Goal: Transaction & Acquisition: Book appointment/travel/reservation

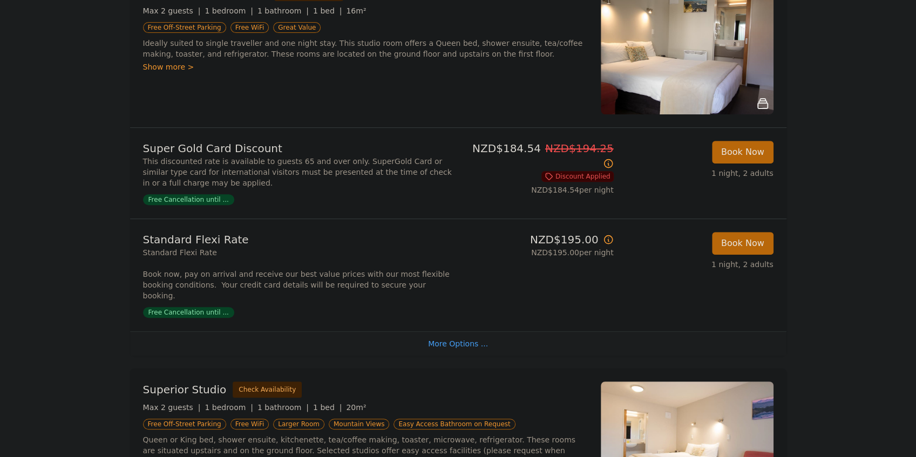
scroll to position [216, 0]
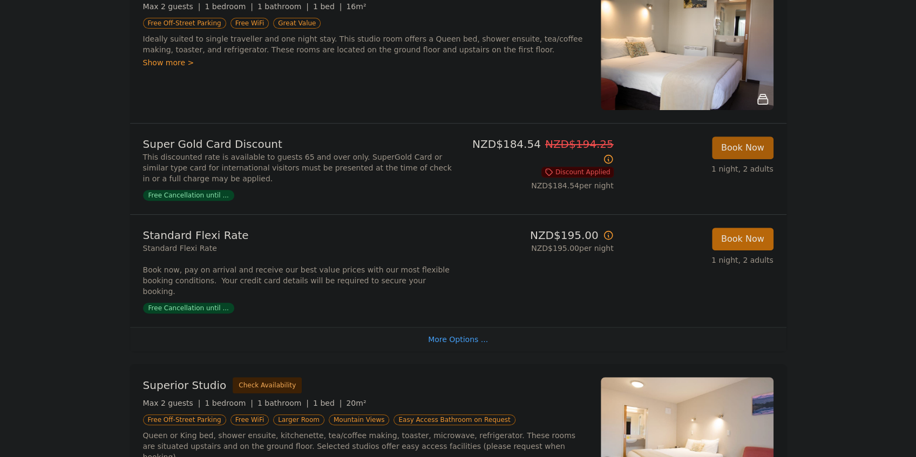
click at [774, 159] on button "Book Now" at bounding box center [743, 148] width 62 height 23
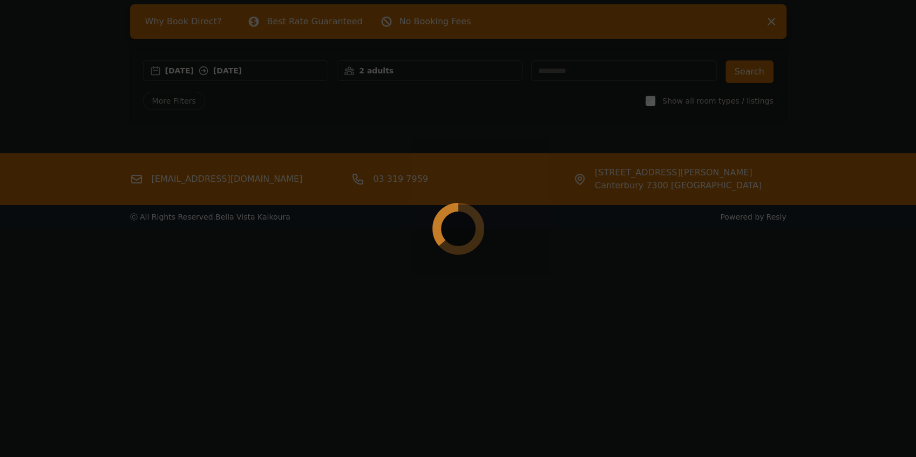
scroll to position [65, 0]
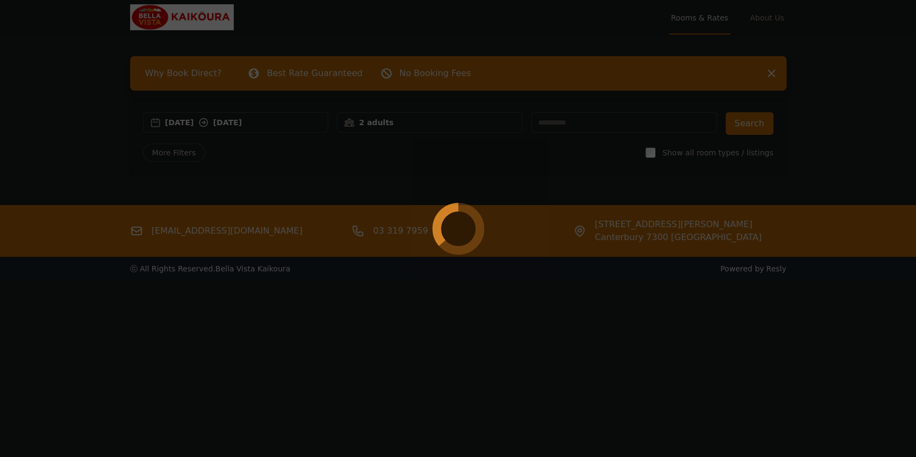
select select "**"
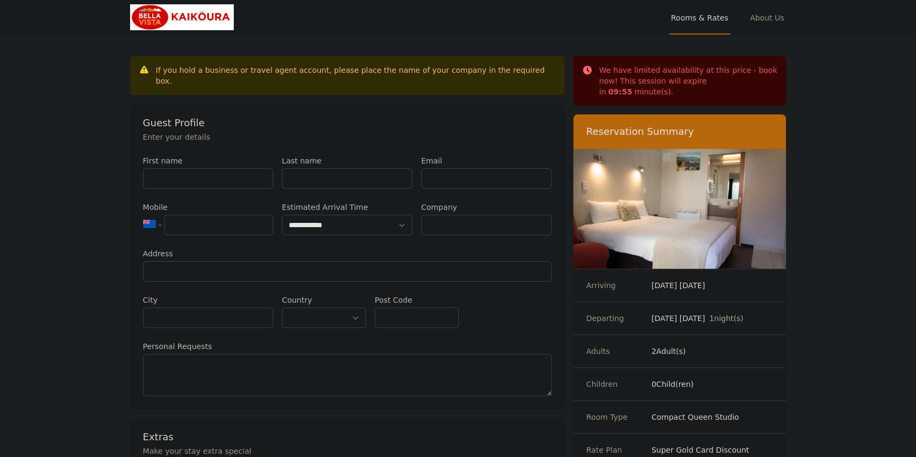
scroll to position [65, 0]
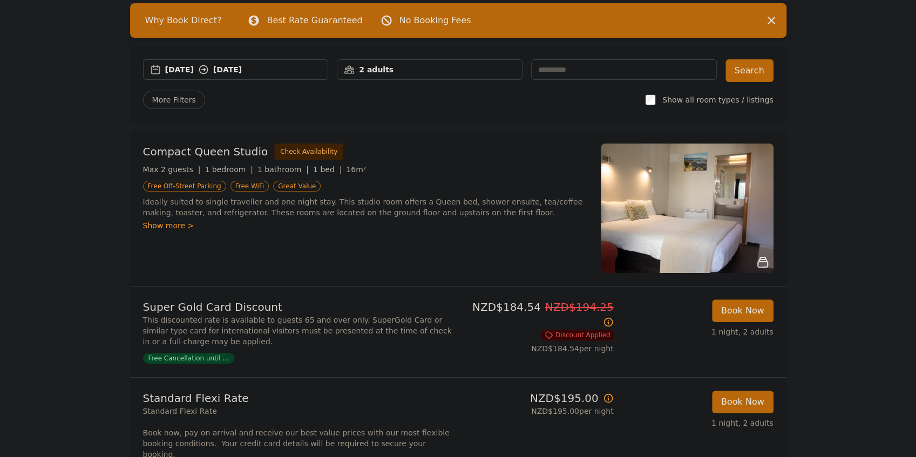
scroll to position [144, 0]
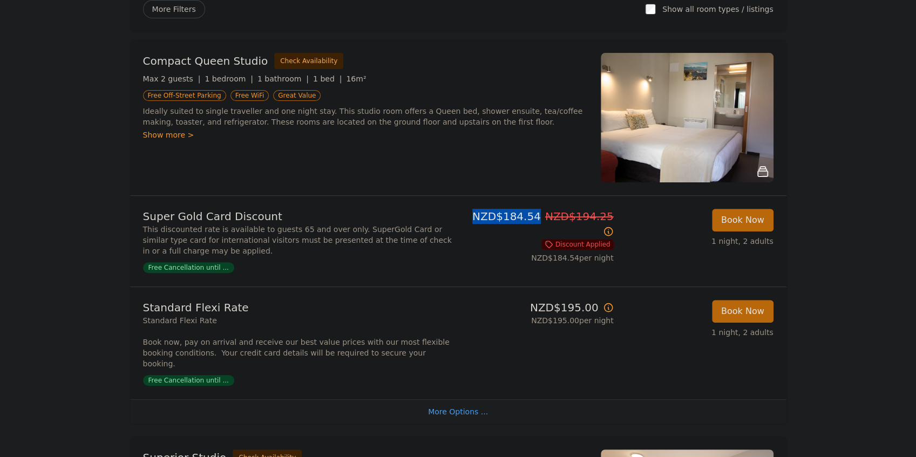
drag, startPoint x: 481, startPoint y: 301, endPoint x: 557, endPoint y: 305, distance: 76.2
click at [557, 239] on p "NZD$184.54 NZD$194.25" at bounding box center [538, 224] width 151 height 30
